Goal: Information Seeking & Learning: Check status

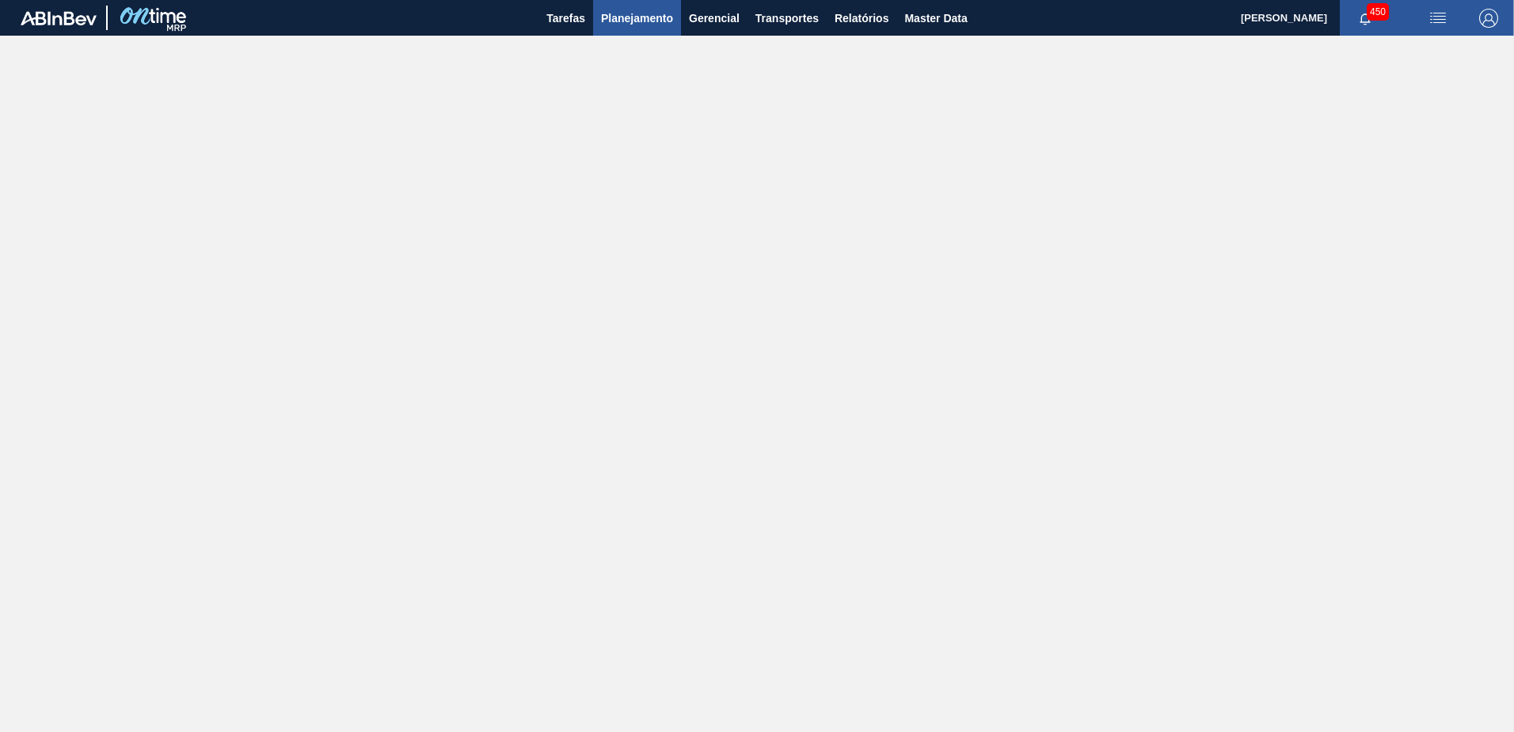
click at [617, 21] on span "Planejamento" at bounding box center [637, 18] width 72 height 19
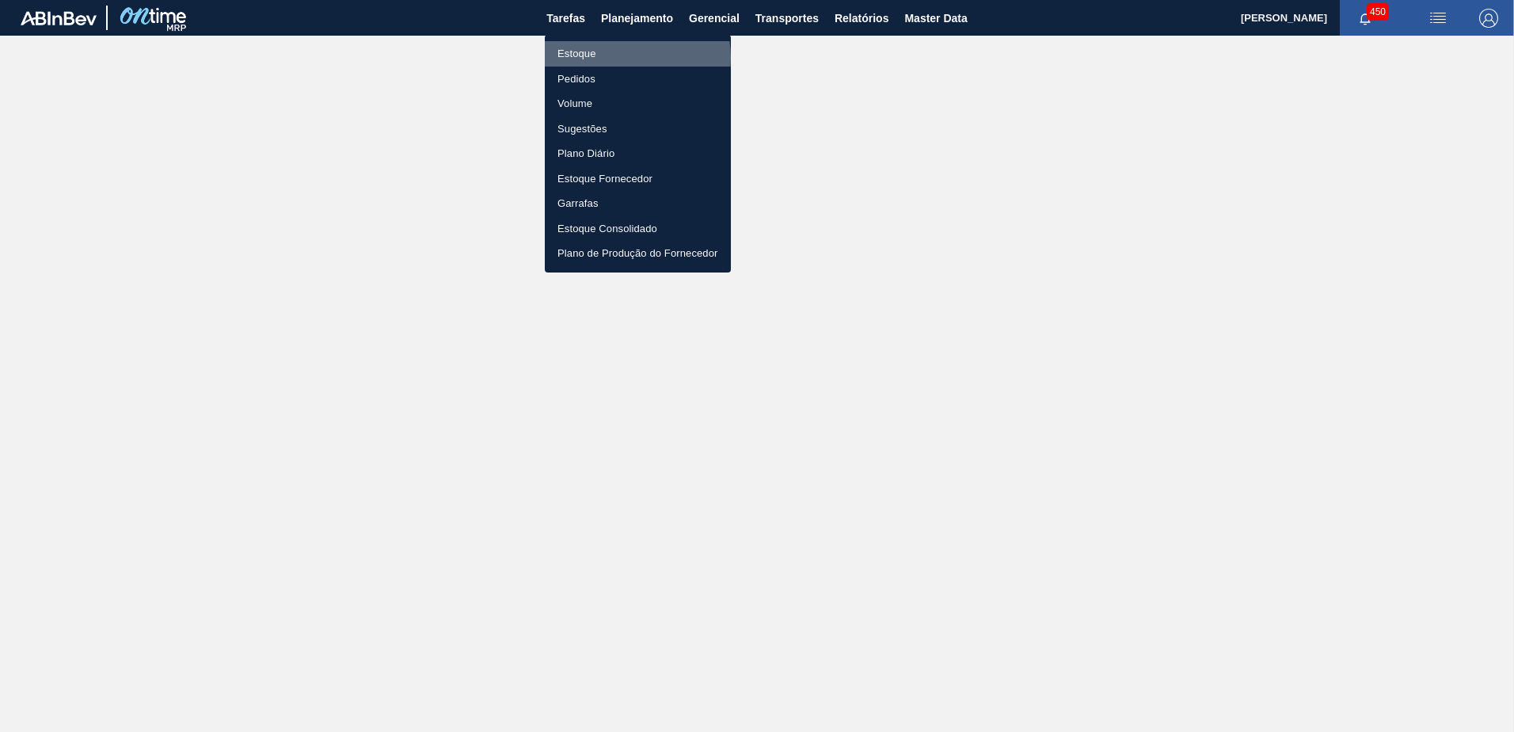
drag, startPoint x: 622, startPoint y: 58, endPoint x: 636, endPoint y: 53, distance: 15.0
click at [620, 56] on li "Estoque" at bounding box center [638, 53] width 186 height 25
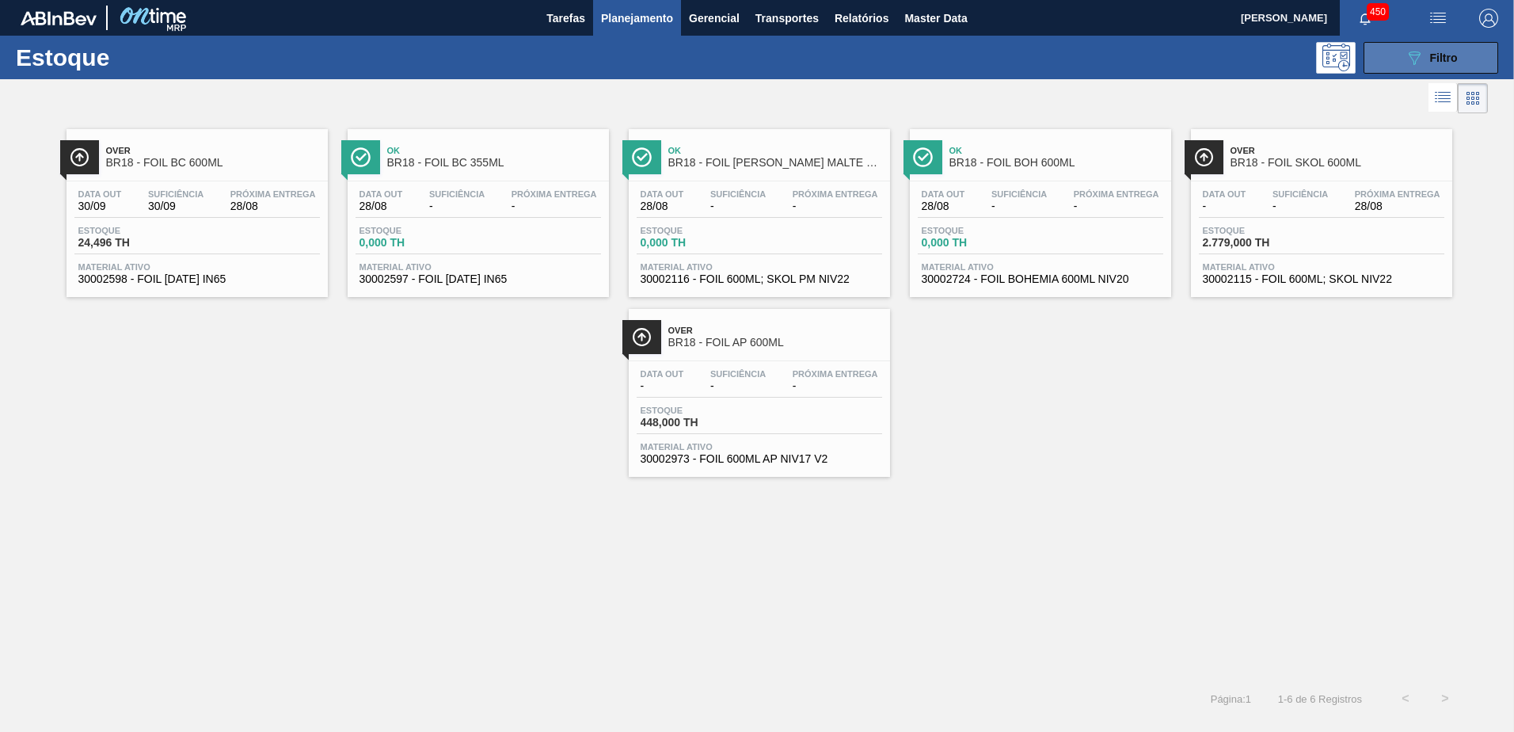
click at [1397, 67] on button "089F7B8B-B2A5-4AFE-B5C0-19BA573D28AC Filtro" at bounding box center [1430, 58] width 135 height 32
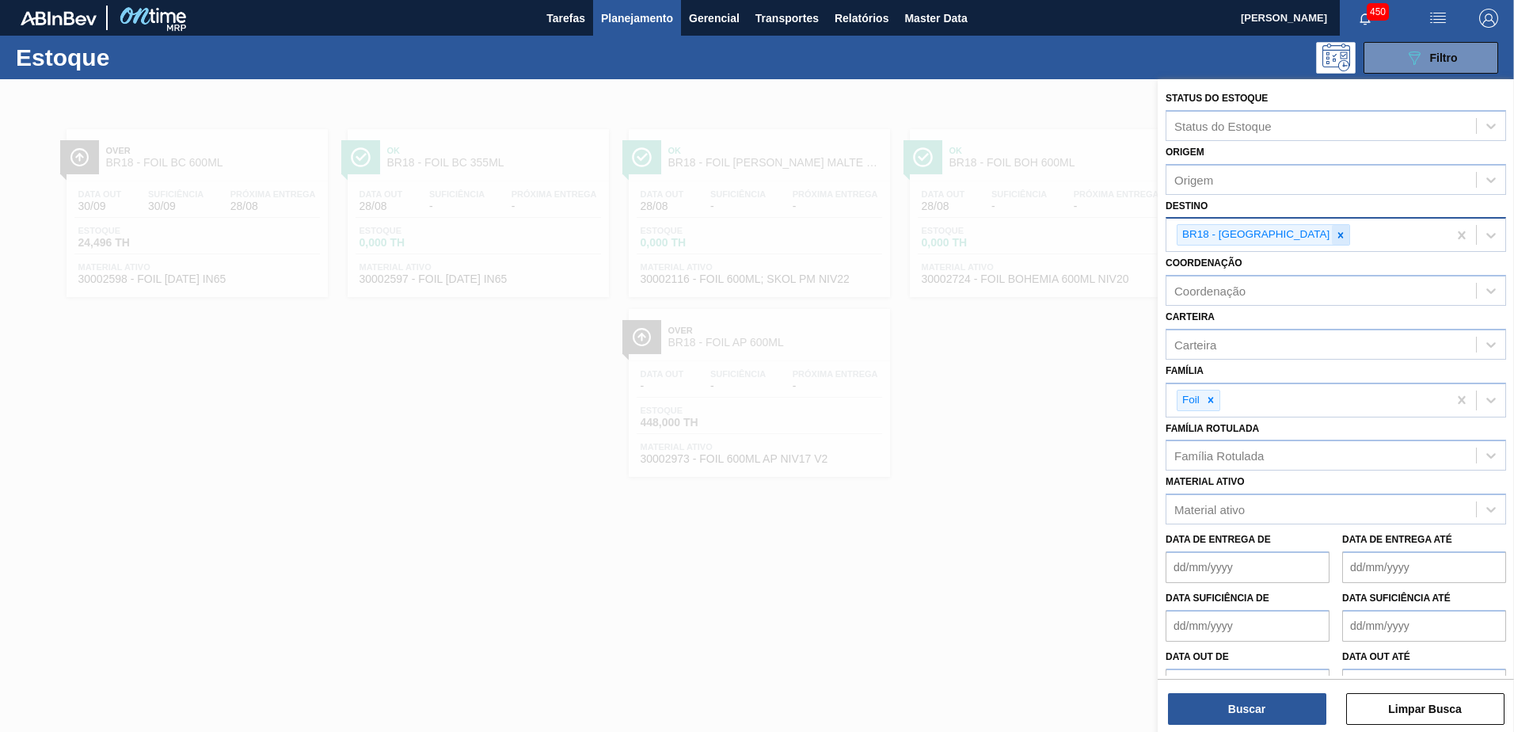
click at [1338, 237] on icon at bounding box center [1341, 235] width 6 height 6
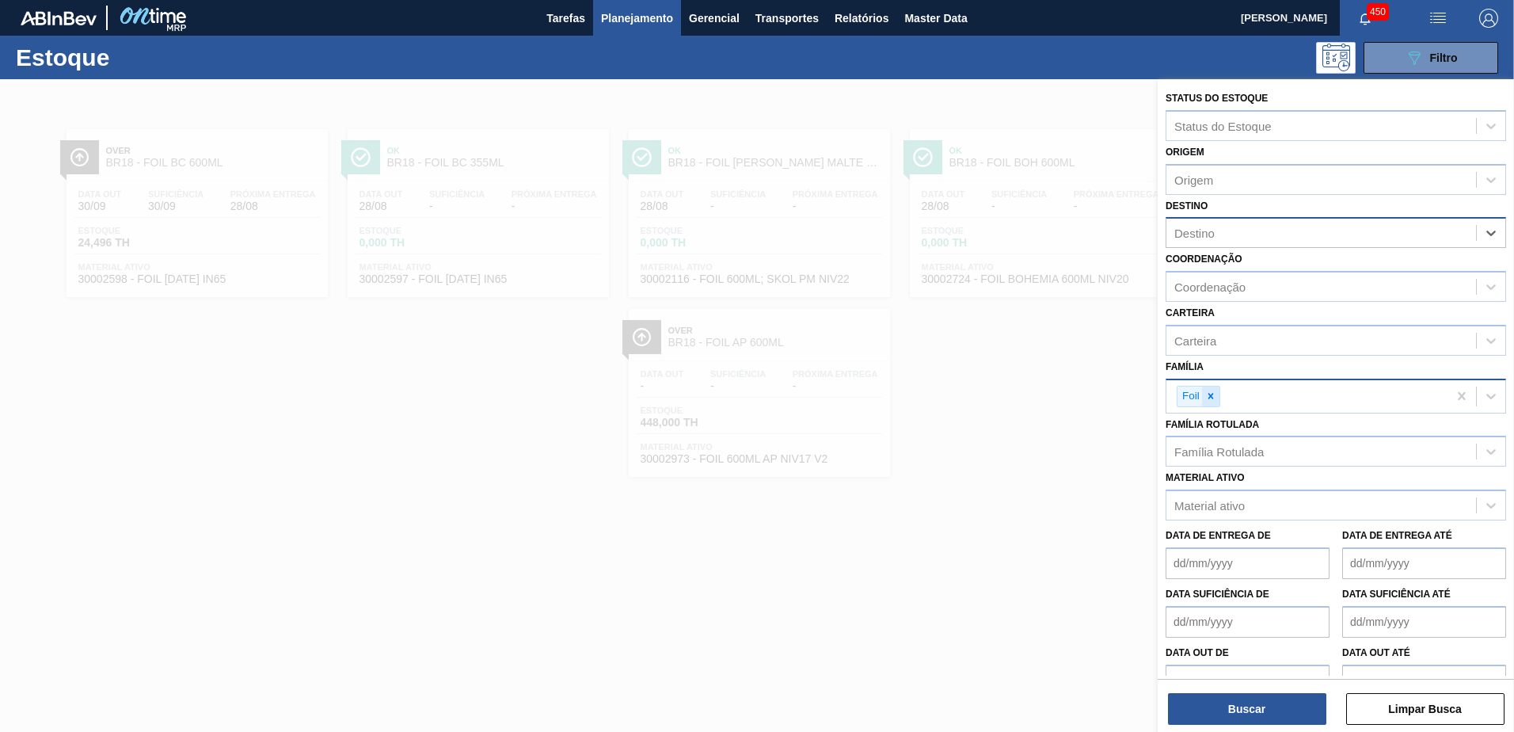
click at [1214, 393] on icon at bounding box center [1210, 395] width 11 height 11
click at [1209, 443] on div "Família Rotulada" at bounding box center [1218, 447] width 89 height 13
type Rotulada "filme sk"
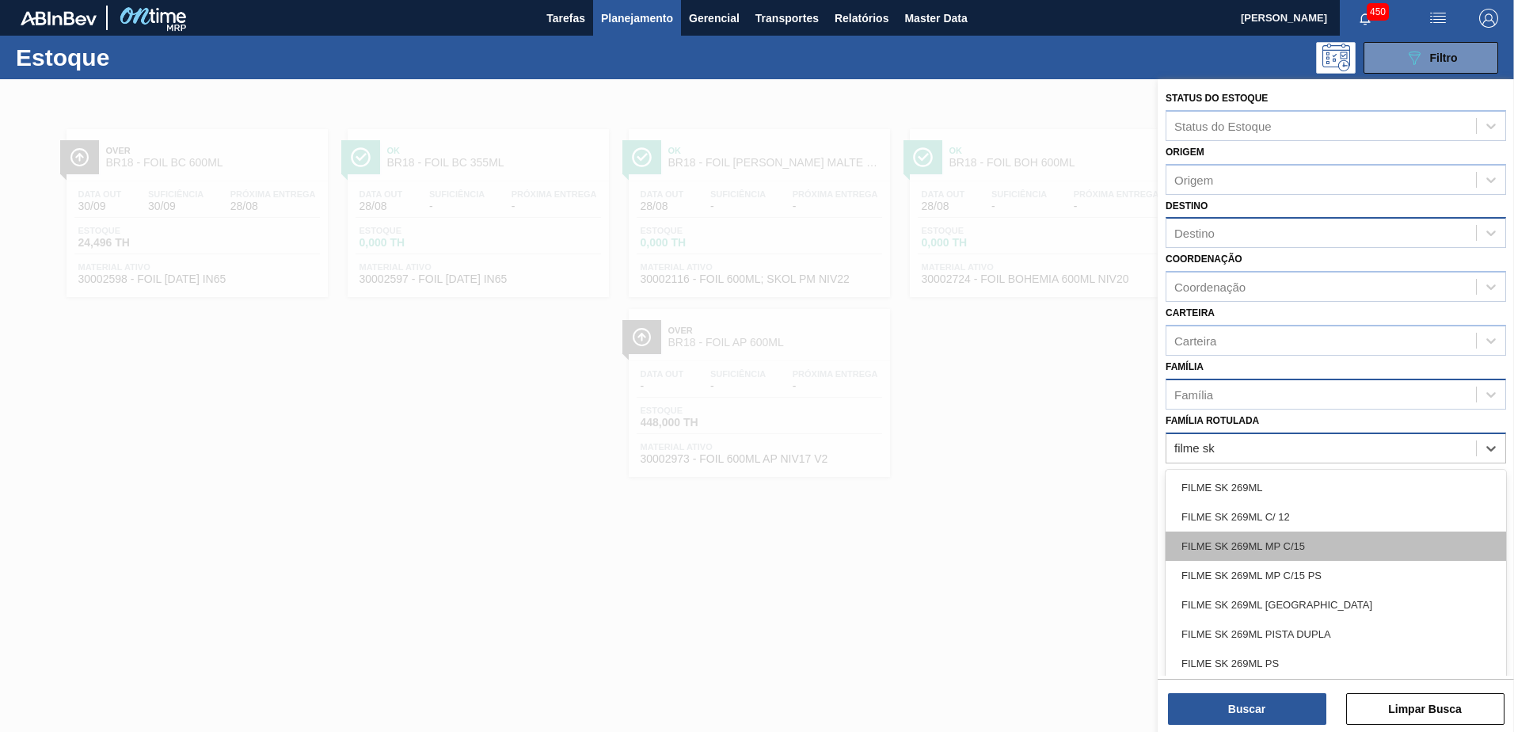
click at [1363, 545] on div "FILME SK 269ML MP C/15" at bounding box center [1335, 545] width 340 height 29
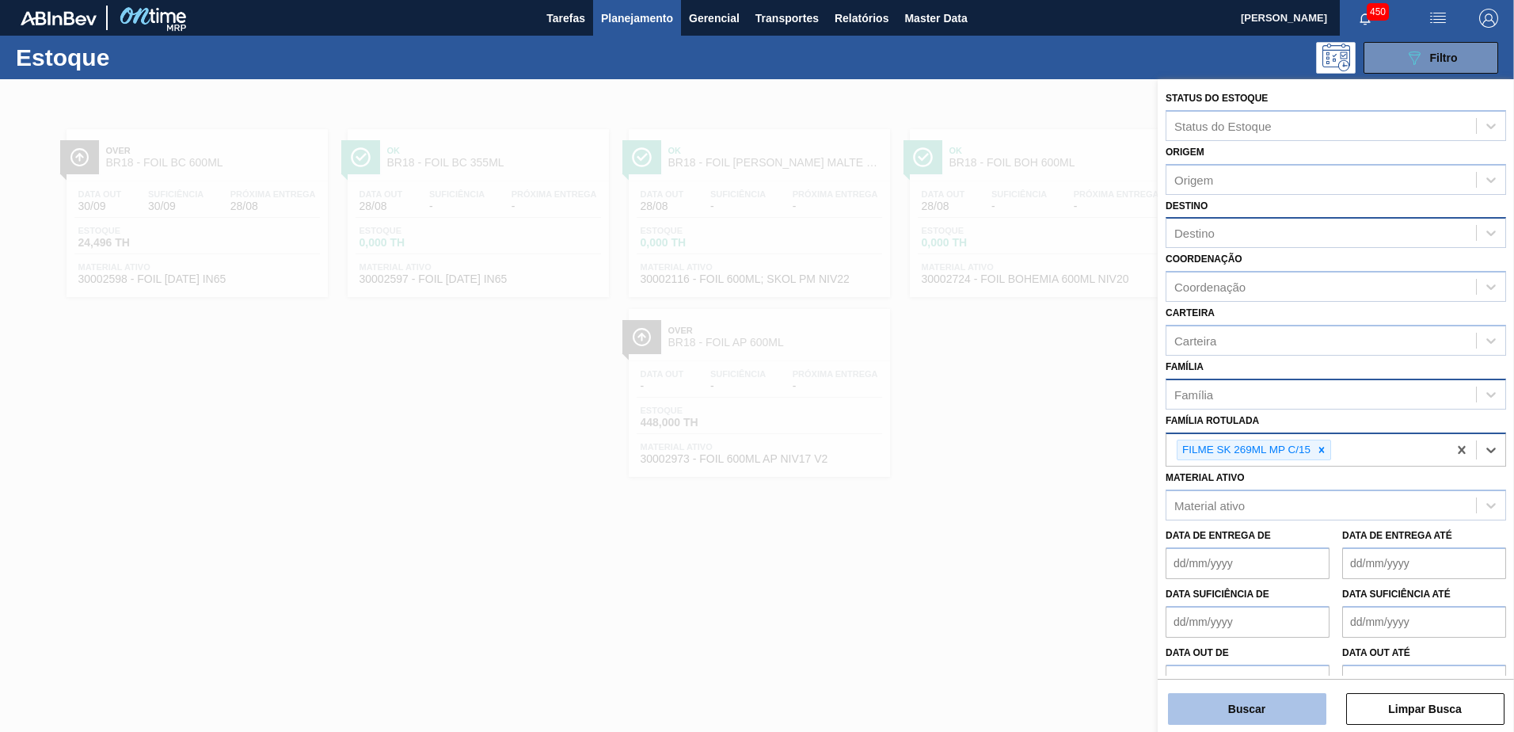
click at [1280, 716] on button "Buscar" at bounding box center [1247, 709] width 158 height 32
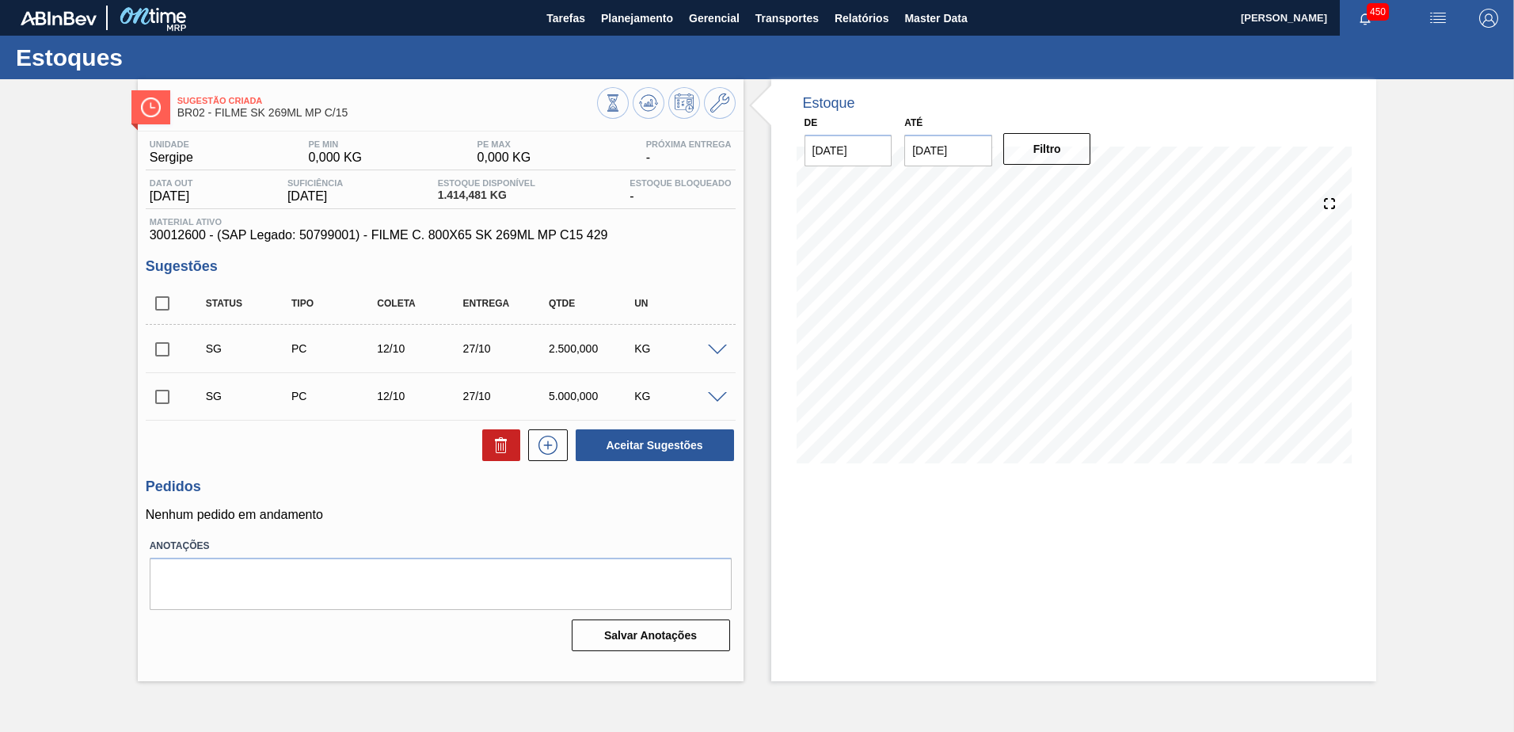
click at [19, 232] on div "Sugestão Criada BR02 - FILME SK 269ML MP C/15 Unidade Sergipe PE MIN 0,000 KG P…" at bounding box center [757, 380] width 1514 height 602
